Goal: Transaction & Acquisition: Purchase product/service

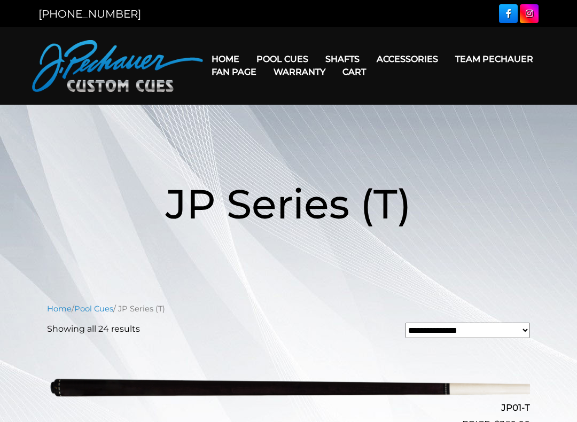
click at [447, 64] on link "Team Pechauer" at bounding box center [494, 58] width 95 height 27
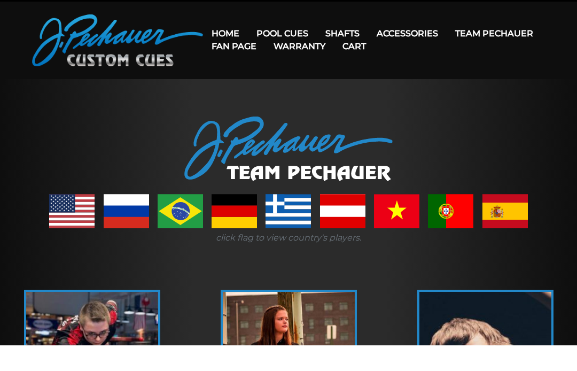
scroll to position [26, 0]
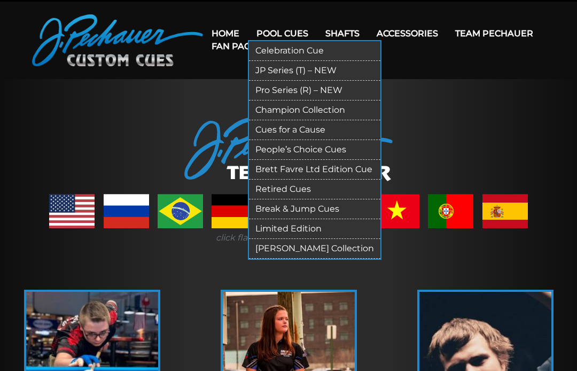
click at [344, 150] on link "People’s Choice Cues" at bounding box center [315, 150] width 132 height 20
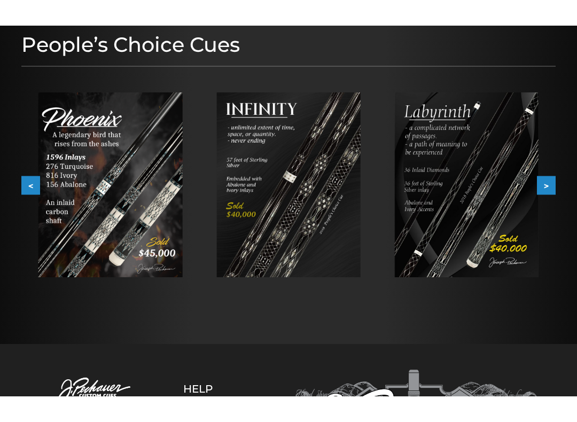
scroll to position [136, 0]
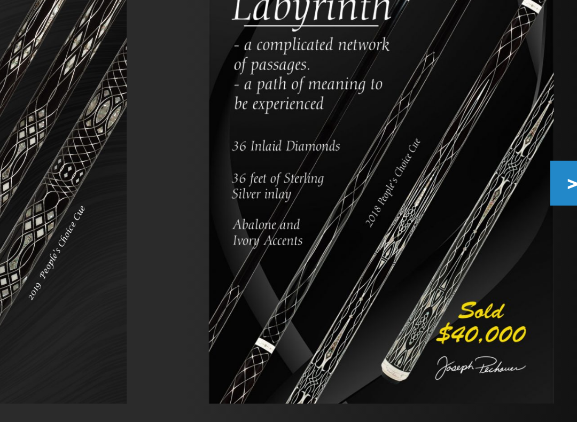
click at [395, 77] on img at bounding box center [467, 169] width 144 height 185
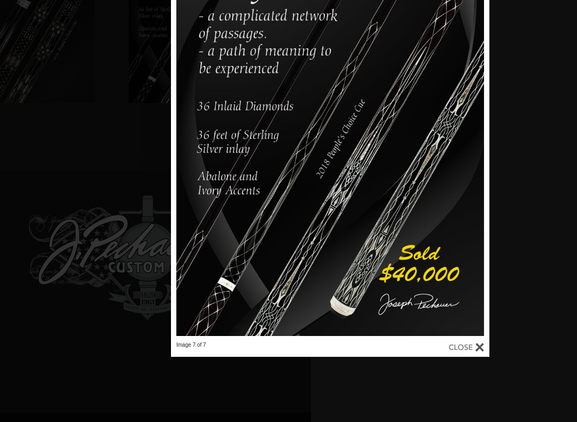
scroll to position [299, 266]
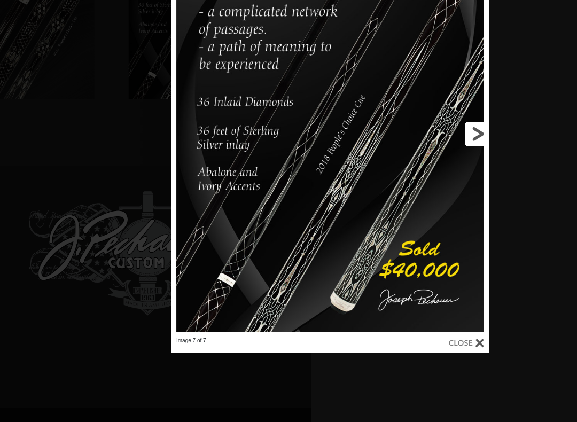
click at [482, 336] on link at bounding box center [417, 133] width 143 height 407
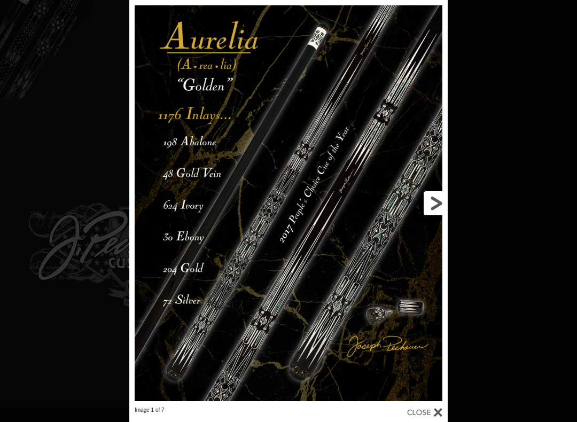
click at [438, 371] on link at bounding box center [376, 203] width 143 height 407
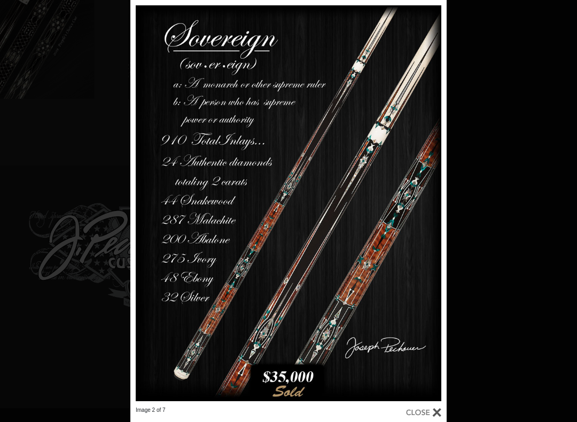
click at [438, 371] on link at bounding box center [423, 415] width 35 height 16
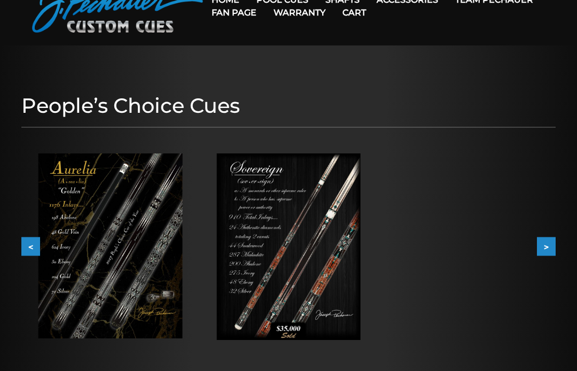
scroll to position [0, 0]
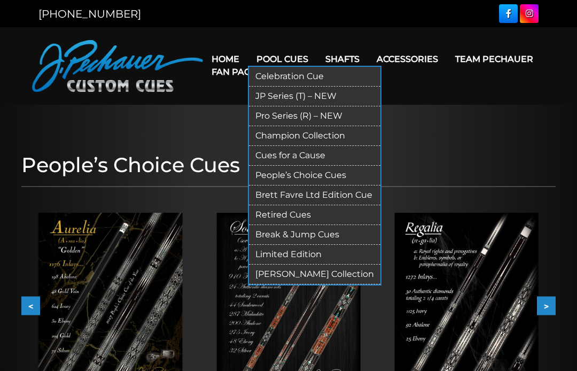
click at [340, 113] on link "Pro Series (R) – NEW" at bounding box center [315, 116] width 132 height 20
click at [322, 113] on link "Pro Series (R) – NEW" at bounding box center [315, 116] width 132 height 20
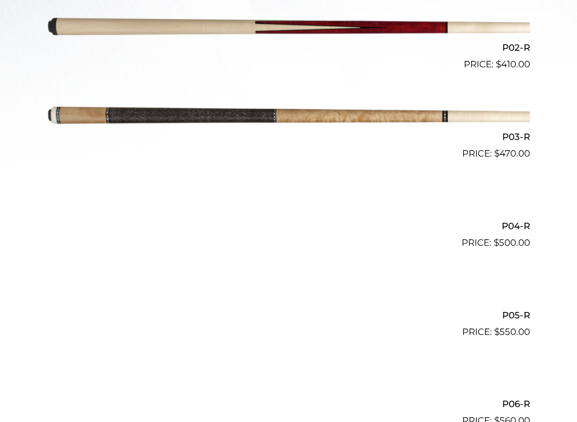
scroll to position [444, 0]
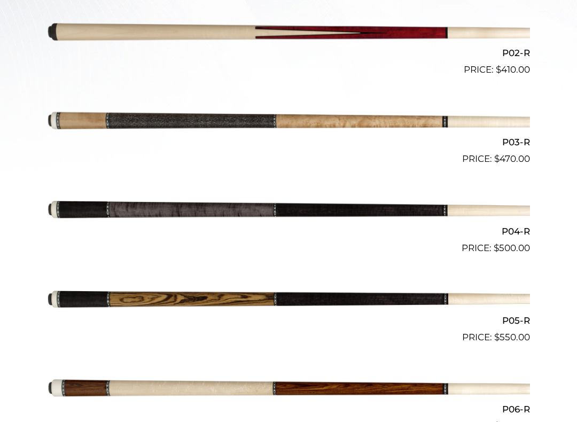
click at [487, 113] on img at bounding box center [288, 121] width 483 height 80
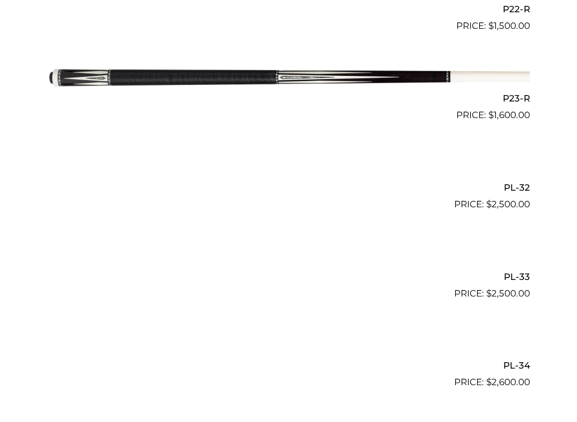
scroll to position [2275, 0]
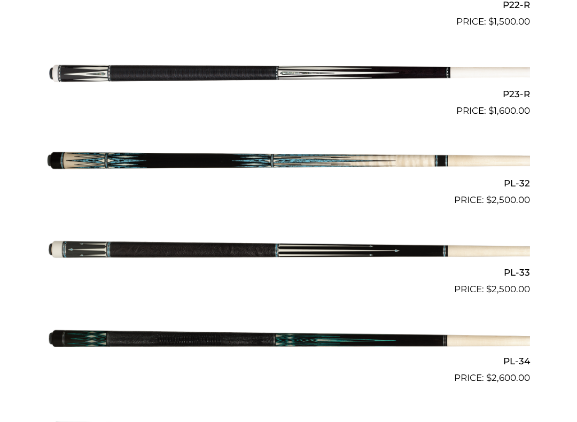
click at [488, 148] on img at bounding box center [288, 162] width 483 height 80
click at [491, 144] on img at bounding box center [288, 162] width 483 height 80
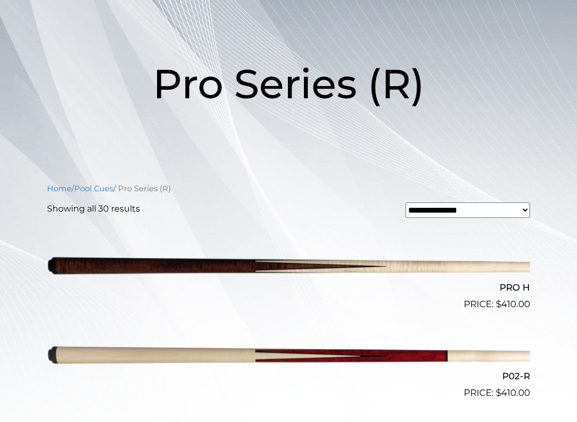
scroll to position [135, 0]
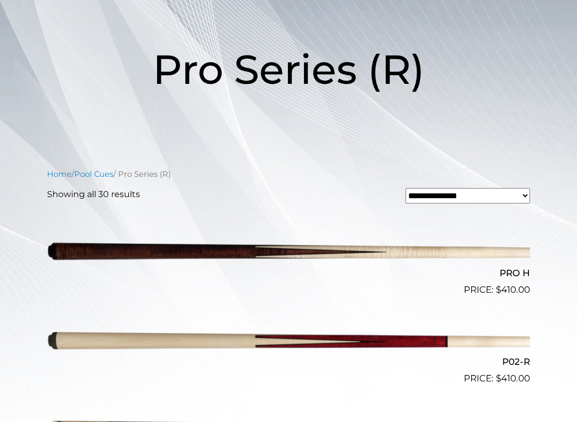
click at [497, 196] on select "**********" at bounding box center [468, 196] width 125 height 16
select select "*****"
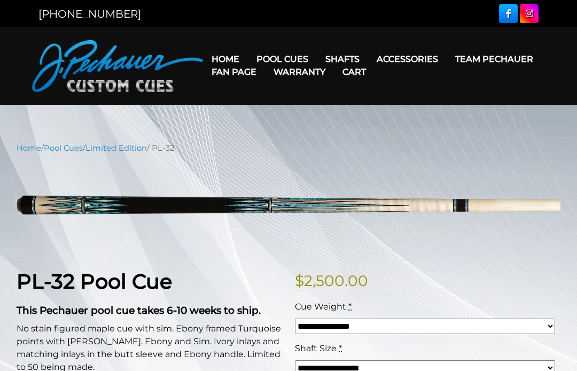
click at [265, 86] on link "Fan Page" at bounding box center [234, 71] width 62 height 27
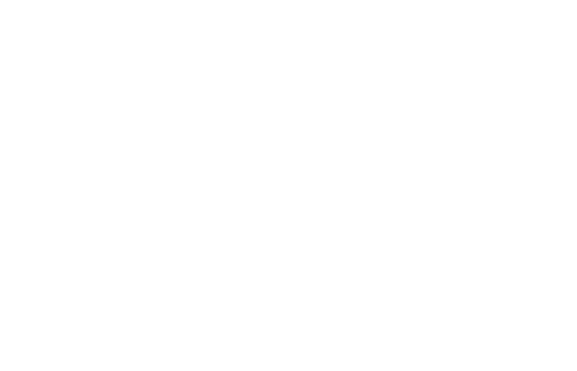
scroll to position [280, 0]
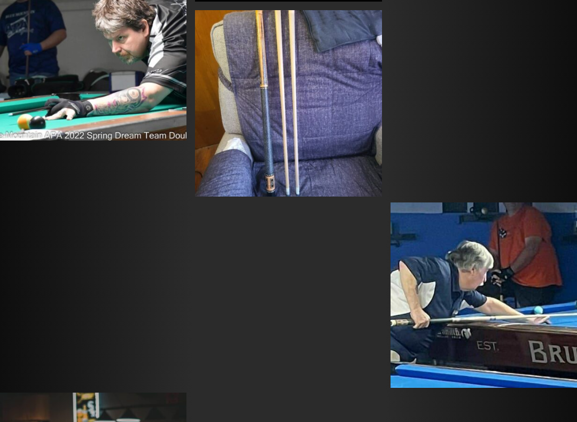
scroll to position [1628, 0]
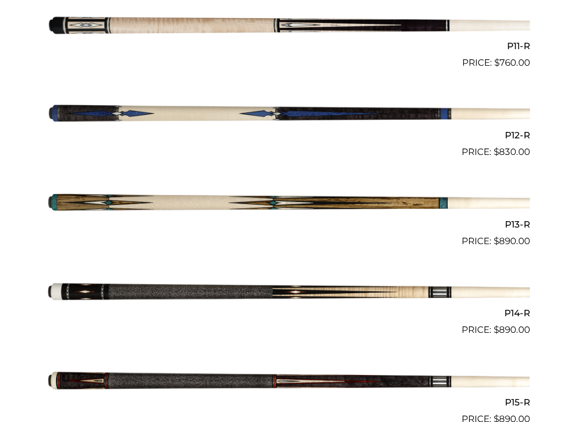
scroll to position [1253, 0]
click at [473, 193] on img at bounding box center [288, 204] width 483 height 80
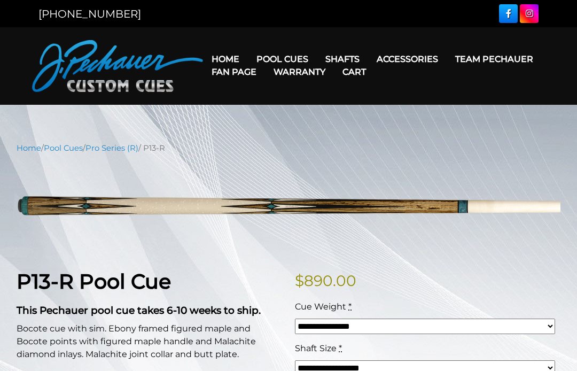
click at [301, 41] on nav "Home Pool Cues Celebration Cue JP Series (T) – NEW Pro Series (R) – NEW Champio…" at bounding box center [374, 66] width 342 height 52
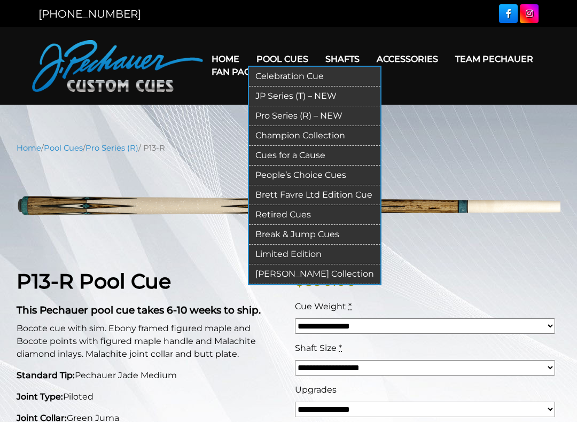
click at [356, 125] on link "Pro Series (R) – NEW" at bounding box center [315, 116] width 132 height 20
